Goal: Find specific page/section: Find specific page/section

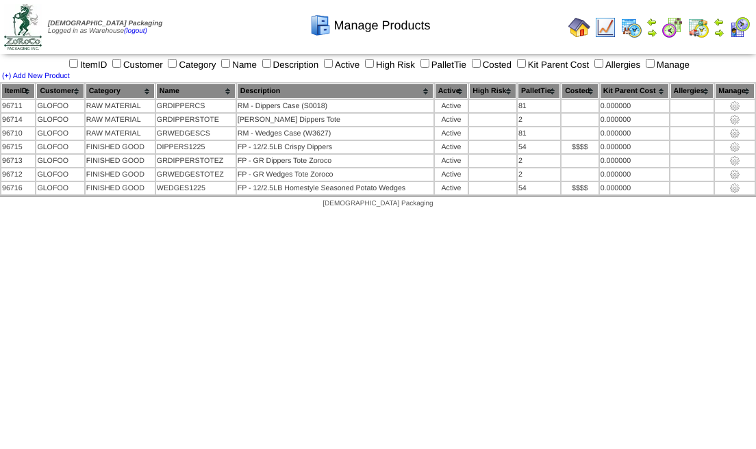
click at [583, 27] on div "Manage Products" at bounding box center [370, 21] width 432 height 38
click at [582, 27] on div "Manage Products" at bounding box center [370, 21] width 432 height 38
click at [582, 28] on div "Manage Products" at bounding box center [370, 21] width 432 height 38
click at [582, 29] on div "Manage Products" at bounding box center [370, 21] width 432 height 38
click at [584, 35] on div "Manage Products" at bounding box center [370, 21] width 432 height 38
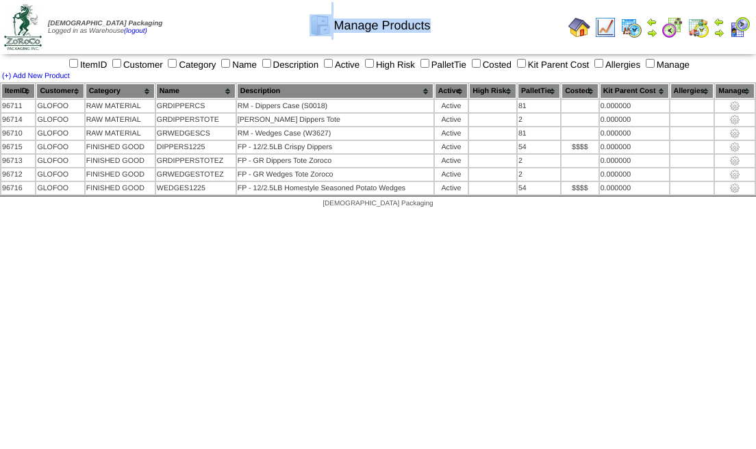
click at [584, 39] on div "Manage Products" at bounding box center [370, 21] width 432 height 38
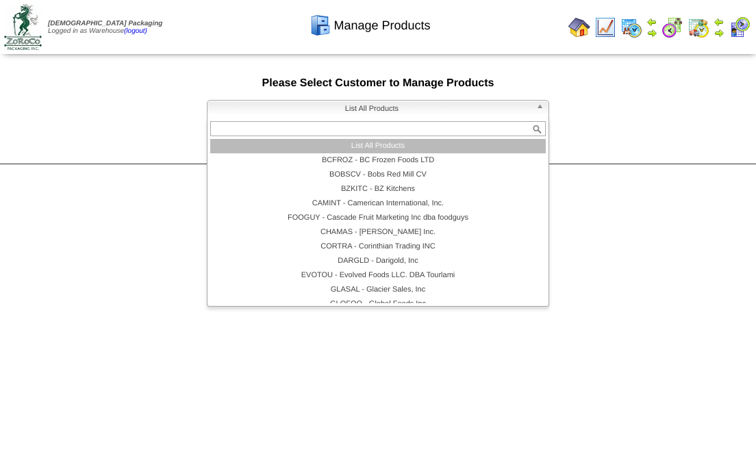
click at [452, 110] on span "List All Products" at bounding box center [372, 109] width 318 height 16
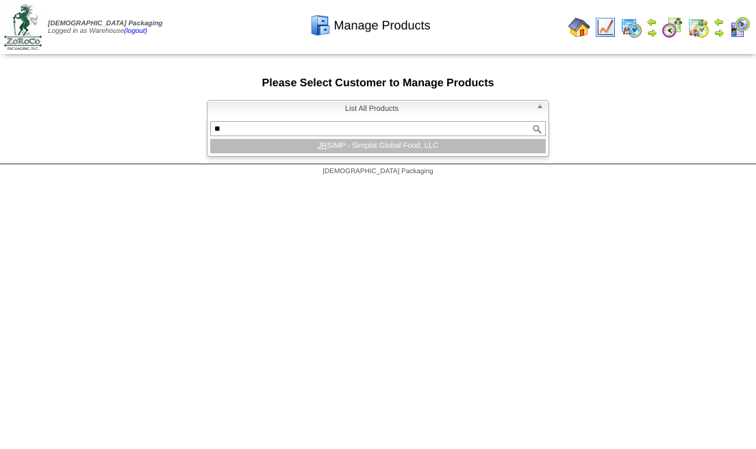
type input "**"
click at [429, 140] on li "JR SIMP - Simplot Global Food, LLC" at bounding box center [378, 146] width 336 height 14
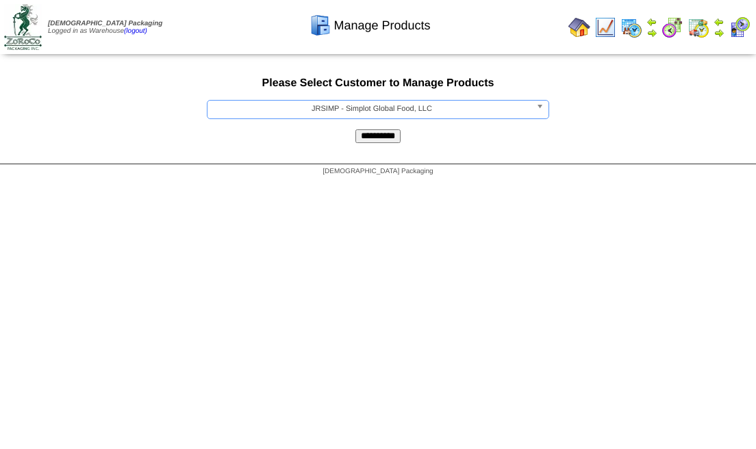
click at [386, 130] on input "**********" at bounding box center [378, 136] width 45 height 14
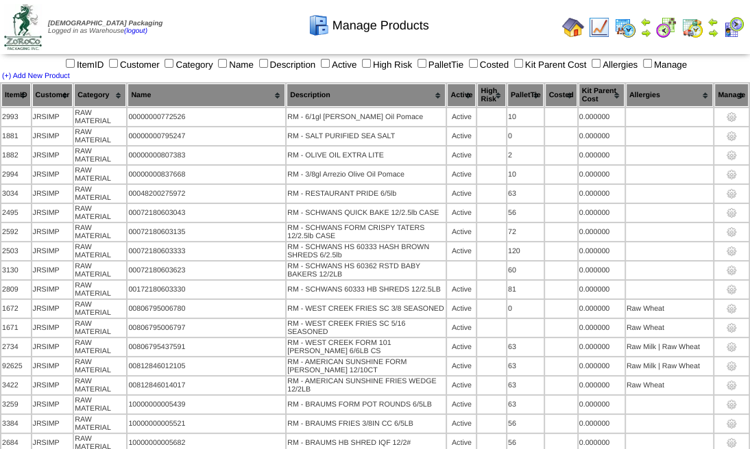
scroll to position [1375, 0]
